Goal: Information Seeking & Learning: Learn about a topic

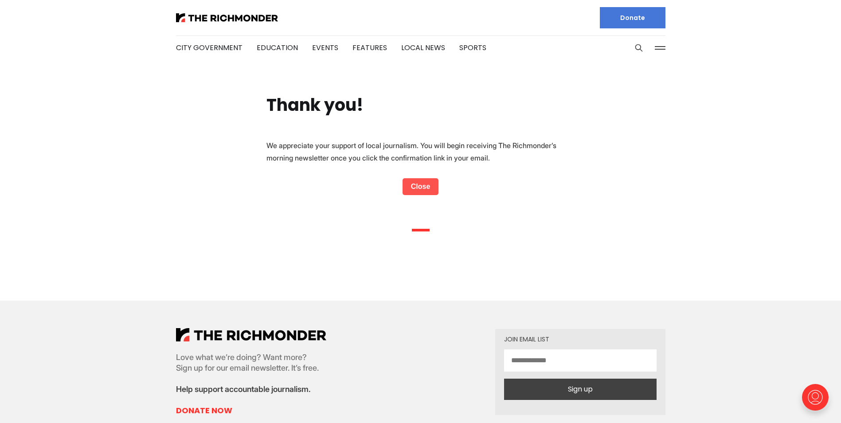
click at [421, 185] on link "Close" at bounding box center [421, 186] width 36 height 17
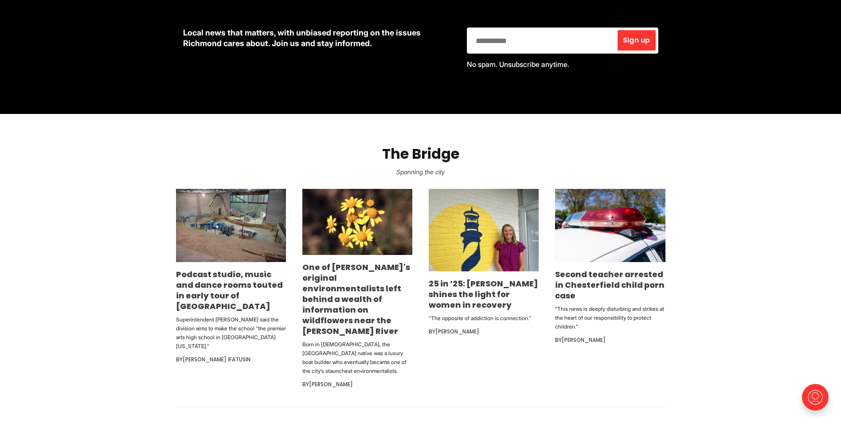
scroll to position [443, 0]
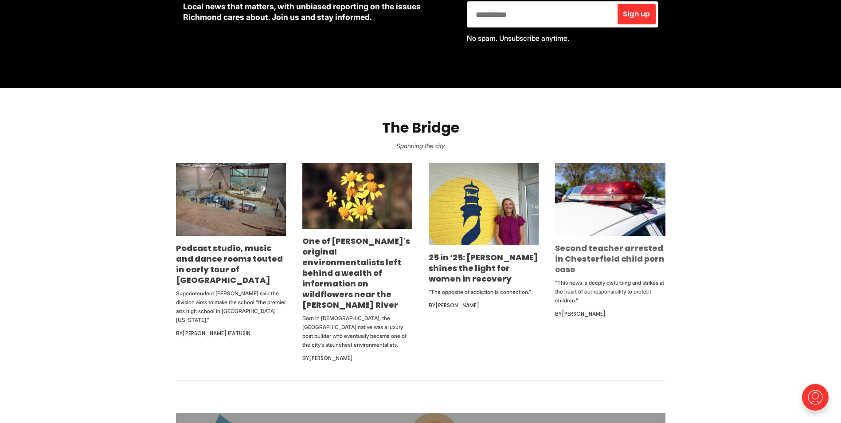
click at [607, 255] on link "Second teacher arrested in Chesterfield child porn case" at bounding box center [610, 259] width 110 height 32
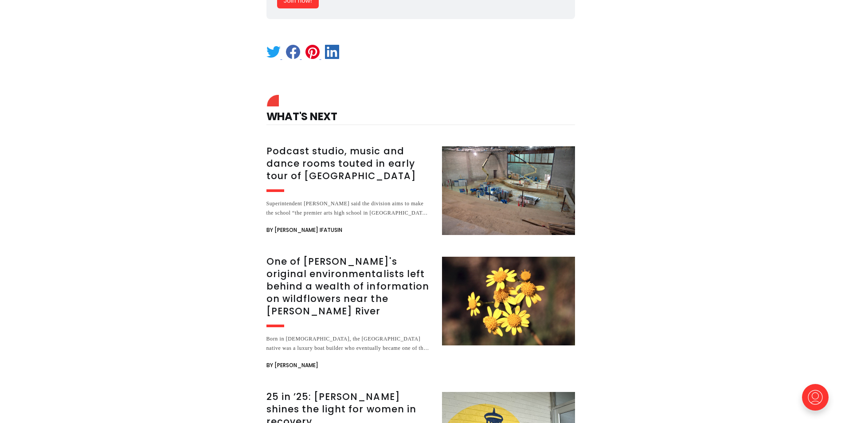
scroll to position [798, 0]
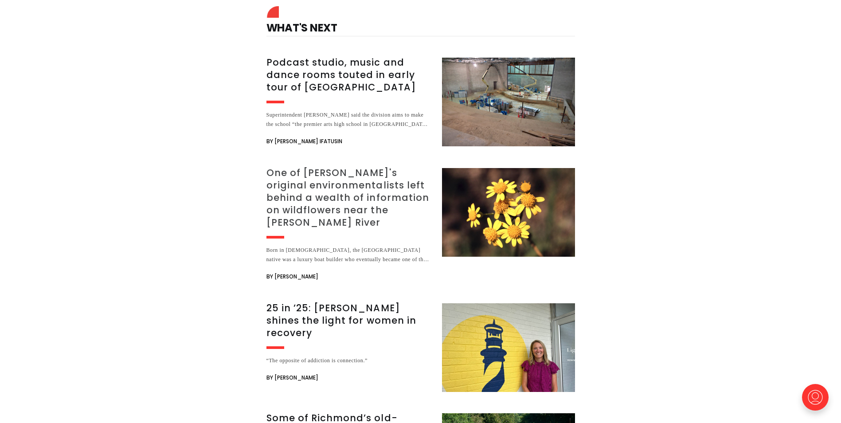
click at [324, 189] on h3 "One of [PERSON_NAME]'s original environmentalists left behind a wealth of infor…" at bounding box center [348, 198] width 165 height 62
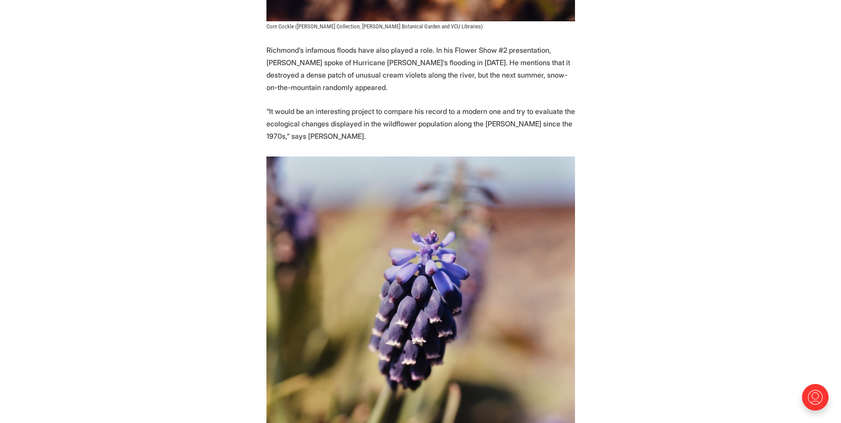
scroll to position [2838, 0]
